Goal: Task Accomplishment & Management: Use online tool/utility

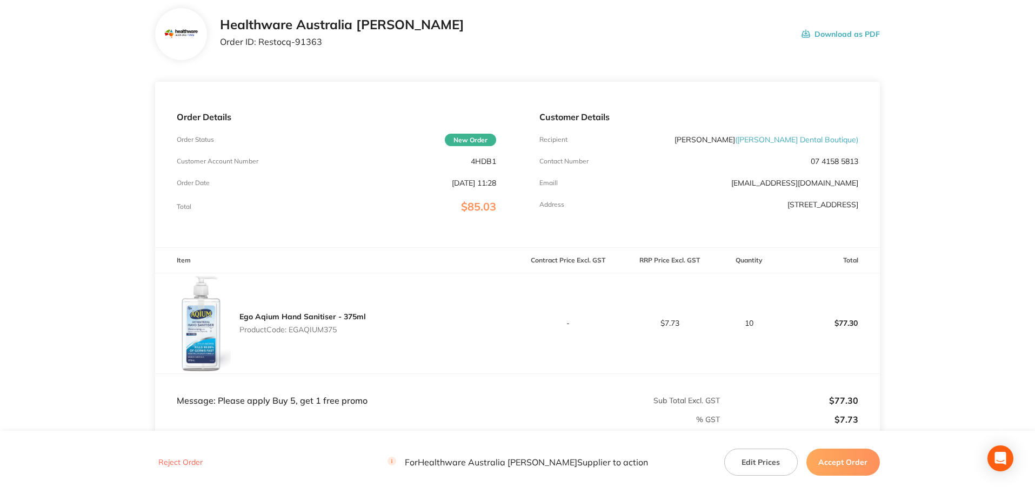
scroll to position [54, 0]
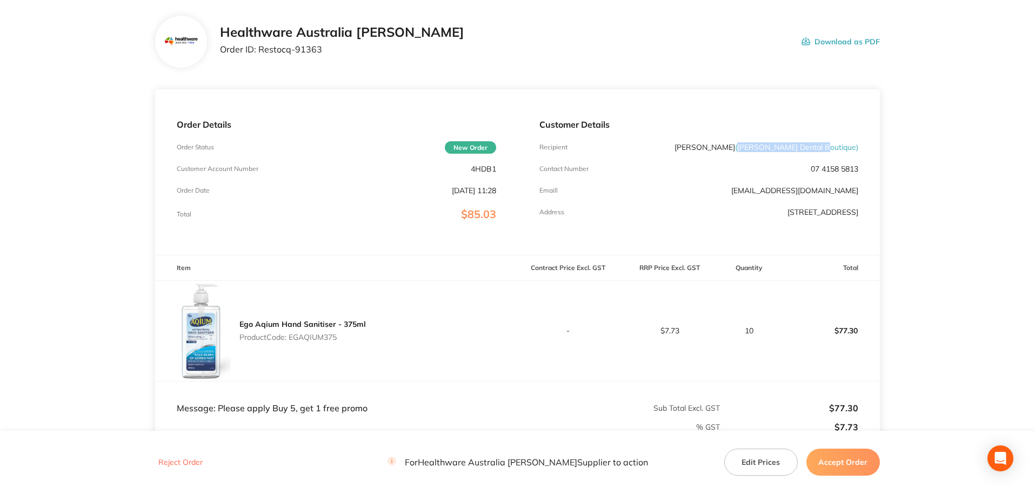
drag, startPoint x: 777, startPoint y: 148, endPoint x: 854, endPoint y: 151, distance: 77.4
click at [854, 151] on span "( [PERSON_NAME] Dental Boutique )" at bounding box center [796, 147] width 123 height 10
copy span "[PERSON_NAME] Dental Boutique"
drag, startPoint x: 311, startPoint y: 56, endPoint x: 259, endPoint y: 58, distance: 51.4
click at [259, 58] on div "Healthware Australia [PERSON_NAME] Order ID: Restocq- 91363" at bounding box center [342, 42] width 244 height 34
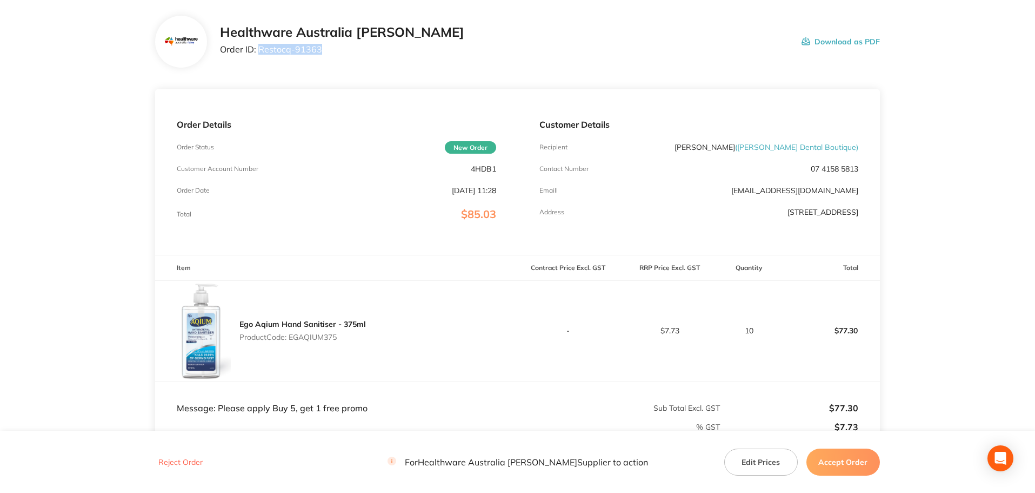
copy p "Restocq- 91363"
click at [325, 343] on div "Ego Aqium Hand Sanitiser - 375ml Product Code: EGAQIUM375" at bounding box center [302, 330] width 127 height 30
copy p "EGAQIUM375"
click at [856, 461] on button "Accept Order" at bounding box center [844, 461] width 74 height 27
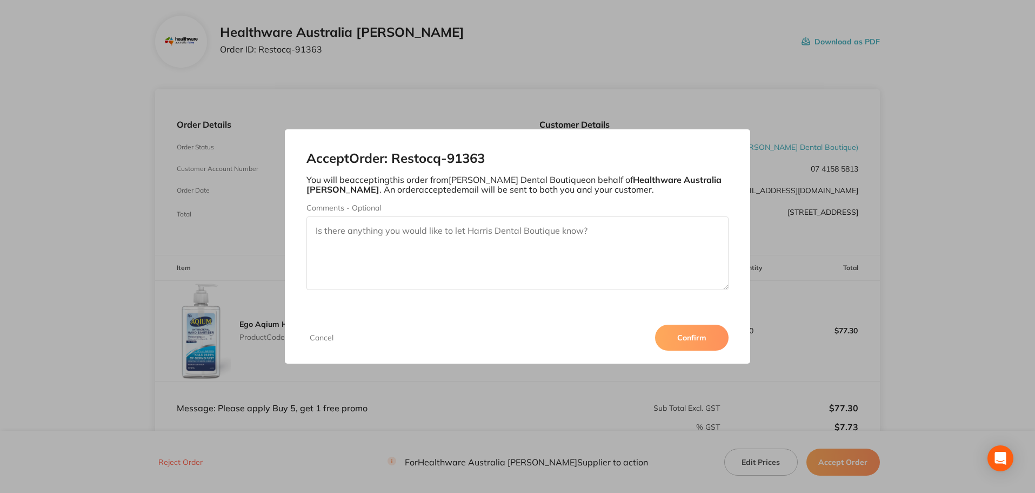
click at [684, 341] on button "Confirm" at bounding box center [692, 337] width 74 height 26
